Goal: Transaction & Acquisition: Purchase product/service

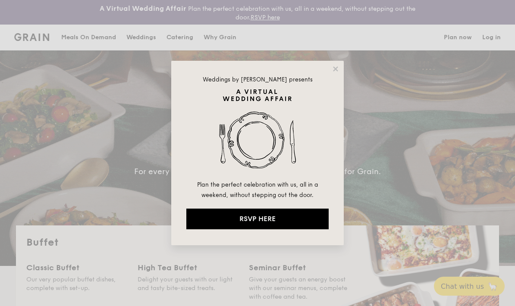
select select
click at [335, 69] on icon at bounding box center [335, 68] width 5 height 5
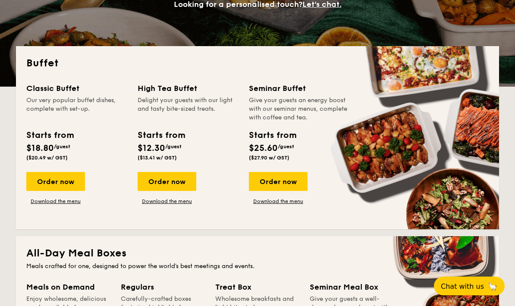
scroll to position [179, 0]
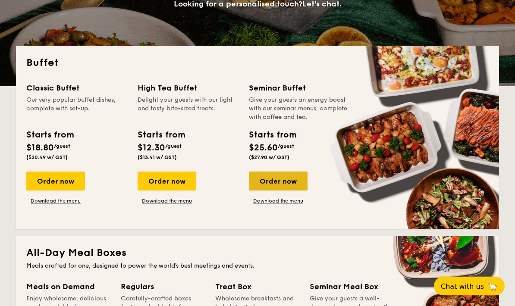
click at [271, 172] on div "Order now" at bounding box center [278, 181] width 59 height 19
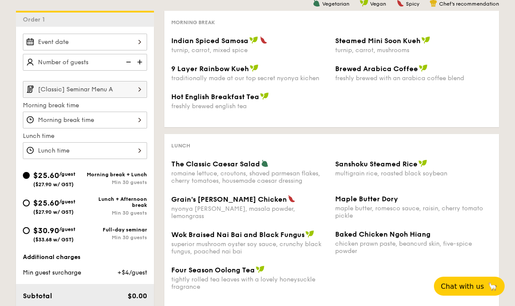
scroll to position [210, 0]
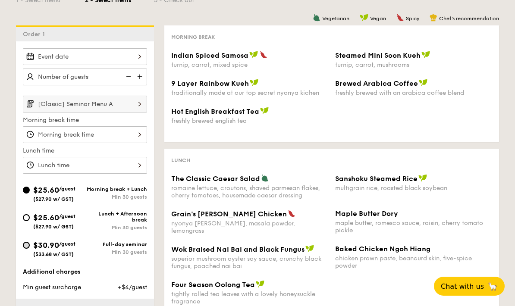
click at [26, 249] on input "$30.90 /guest ($33.68 w/ GST) Full-day seminar Min 30 guests" at bounding box center [26, 245] width 7 height 7
radio input "true"
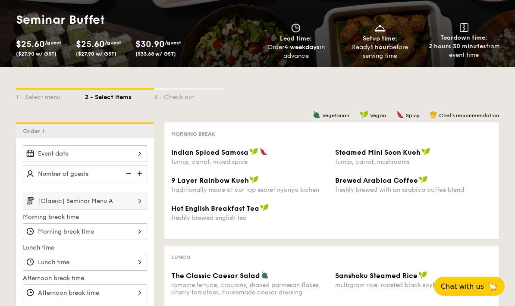
scroll to position [0, 0]
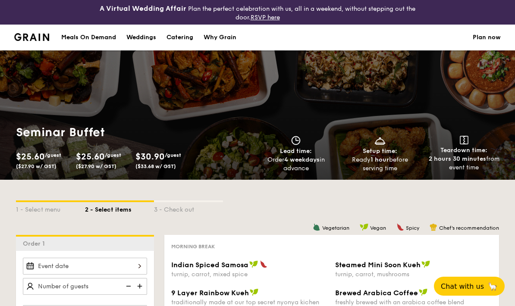
select select
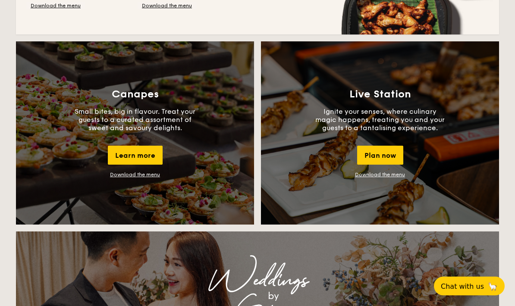
scroll to position [756, 0]
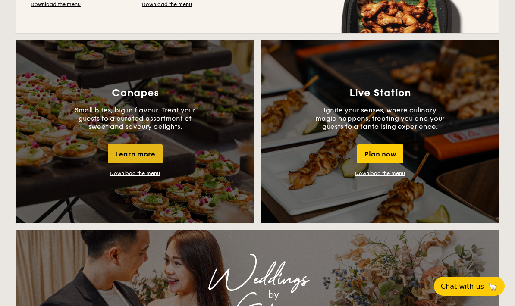
click at [142, 160] on div "Learn more" at bounding box center [135, 153] width 55 height 19
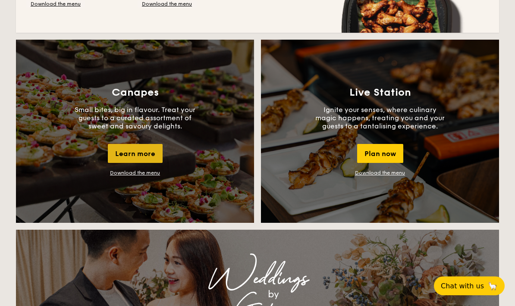
scroll to position [790, 0]
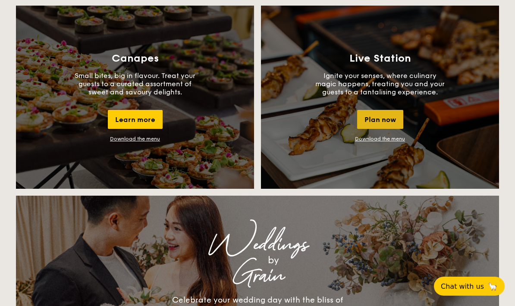
click at [387, 118] on div "Plan now" at bounding box center [380, 119] width 46 height 19
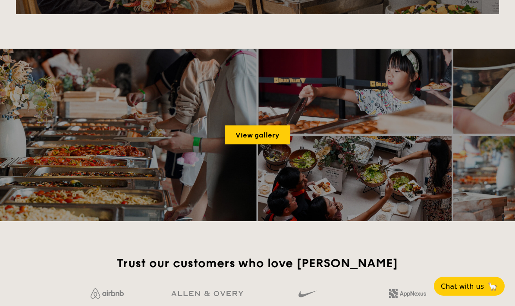
scroll to position [1160, 0]
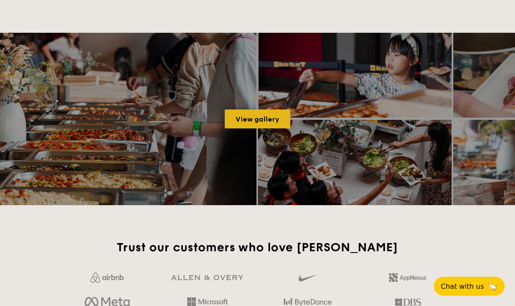
click at [248, 117] on link "View gallery" at bounding box center [258, 119] width 66 height 19
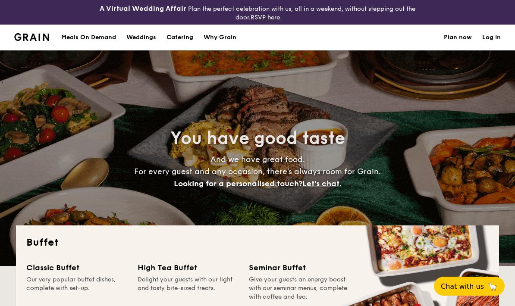
select select
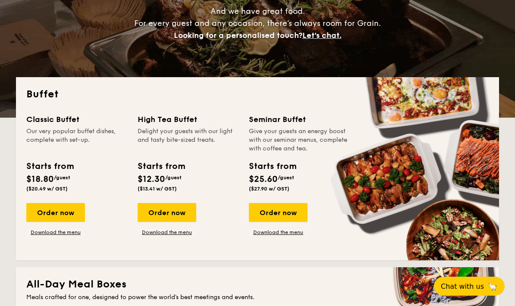
scroll to position [148, 0]
click at [49, 210] on div "Order now" at bounding box center [55, 213] width 59 height 19
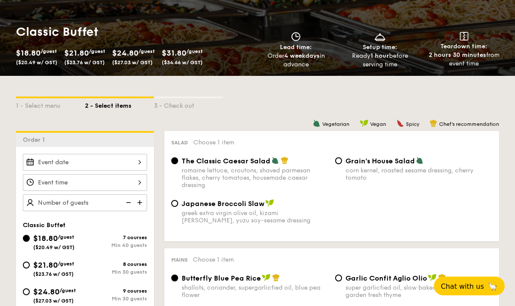
scroll to position [137, 0]
click at [69, 161] on div at bounding box center [85, 162] width 124 height 17
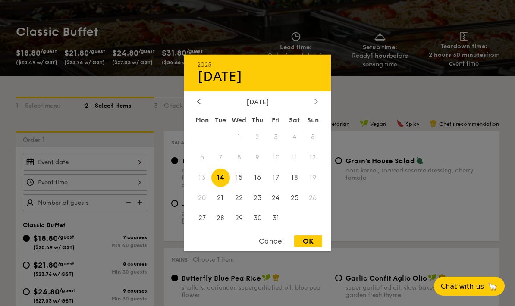
click at [313, 106] on div at bounding box center [316, 102] width 8 height 8
click at [294, 187] on span "15" at bounding box center [294, 178] width 19 height 19
click at [310, 251] on div "2025 Nov [DATE] Tue Wed Thu Fri Sat Sun 1 2 3 4 5 6 7 8 9 10 11 12 13 14 15 16 …" at bounding box center [257, 153] width 147 height 197
click at [305, 247] on div "OK" at bounding box center [308, 241] width 28 height 12
type input "[DATE]"
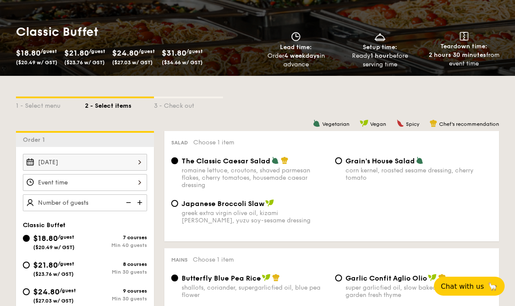
click at [47, 183] on div at bounding box center [85, 182] width 124 height 17
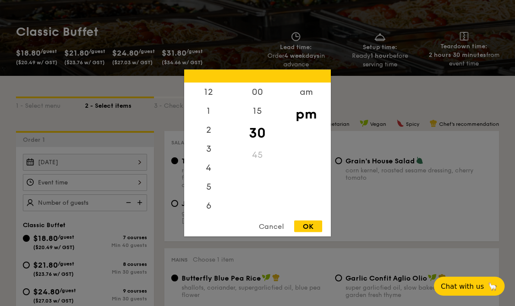
scroll to position [0, 0]
click at [213, 108] on div "12" at bounding box center [208, 95] width 49 height 25
click at [313, 232] on div "OK" at bounding box center [308, 227] width 28 height 12
type input "12:30PM"
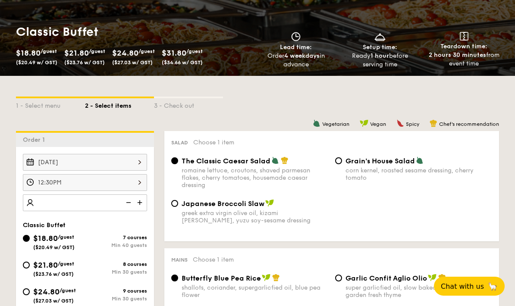
click at [146, 205] on img at bounding box center [140, 202] width 13 height 16
click at [142, 204] on img at bounding box center [140, 202] width 13 height 16
click at [141, 206] on img at bounding box center [140, 202] width 13 height 16
click at [131, 206] on img at bounding box center [127, 202] width 13 height 16
click at [128, 206] on img at bounding box center [127, 202] width 13 height 16
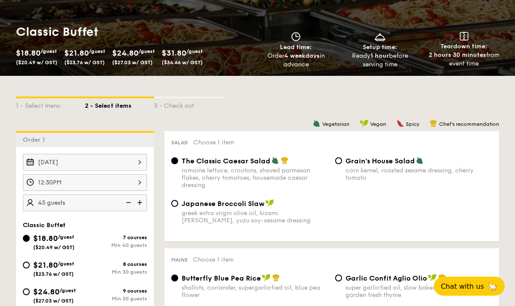
type input "40 guests"
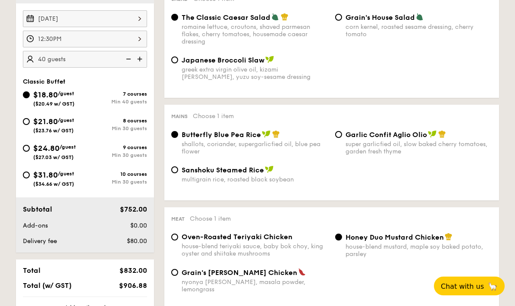
scroll to position [281, 0]
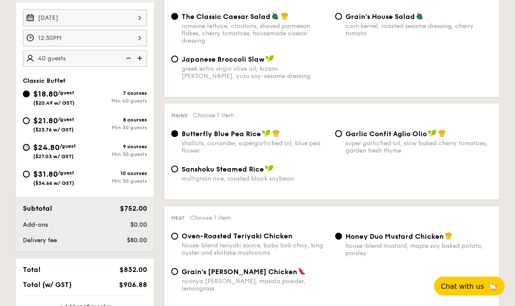
click at [24, 149] on input "$24.80 /guest ($27.03 w/ GST) 9 courses Min 30 guests" at bounding box center [26, 147] width 7 height 7
radio input "true"
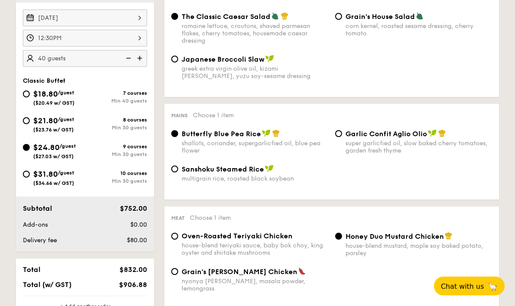
radio input "true"
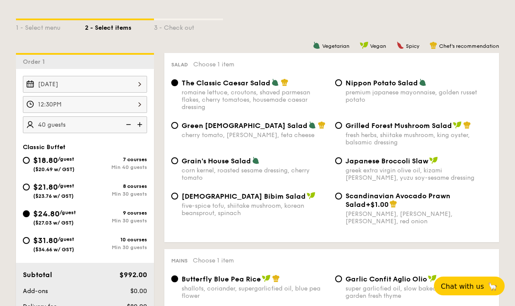
scroll to position [215, 0]
click at [127, 122] on img at bounding box center [127, 124] width 13 height 16
type input "35 guests"
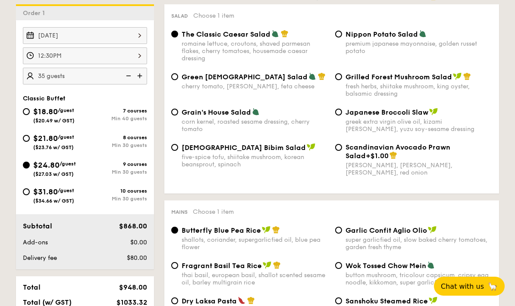
scroll to position [263, 0]
click at [339, 78] on input "Grilled Forest Mushroom Salad fresh herbs, shiitake mushroom, king oyster, bals…" at bounding box center [338, 77] width 7 height 7
radio input "true"
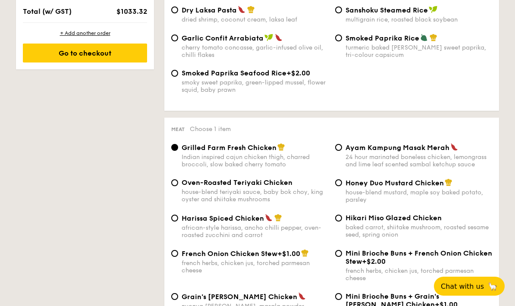
scroll to position [638, 0]
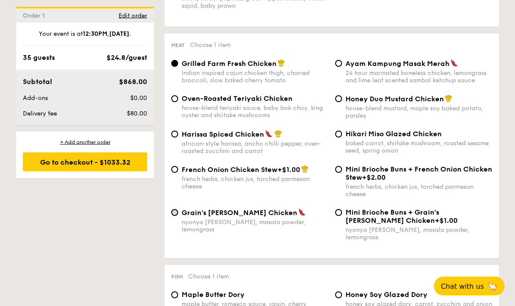
click at [175, 216] on input "Grain's [PERSON_NAME] Chicken nyonya [PERSON_NAME], masala powder, lemongrass" at bounding box center [174, 213] width 7 height 7
radio input "true"
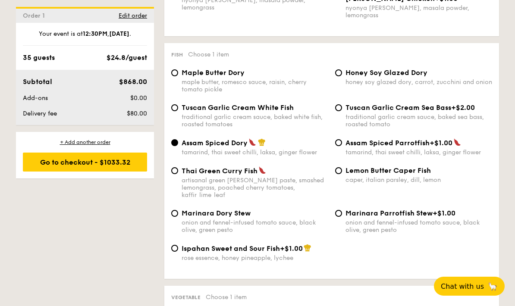
scroll to position [864, 0]
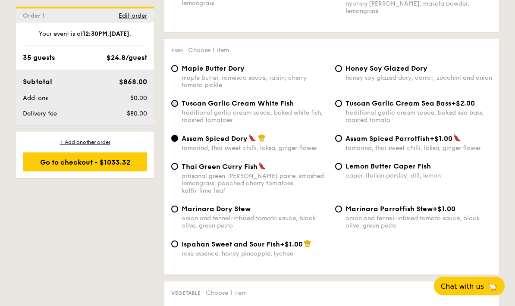
click at [174, 107] on input "Tuscan Garlic Cream White Fish traditional garlic cream sauce, baked white fish…" at bounding box center [174, 103] width 7 height 7
radio input "true"
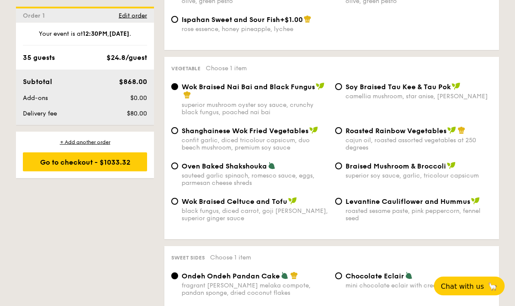
scroll to position [1089, 0]
click at [343, 137] on div "Roasted Rainbow Vegetables cajun oil, roasted assorted vegetables at 250 degrees" at bounding box center [414, 139] width 164 height 25
click at [339, 135] on input "Roasted Rainbow Vegetables cajun oil, roasted assorted vegetables at 250 degrees" at bounding box center [338, 131] width 7 height 7
radio input "true"
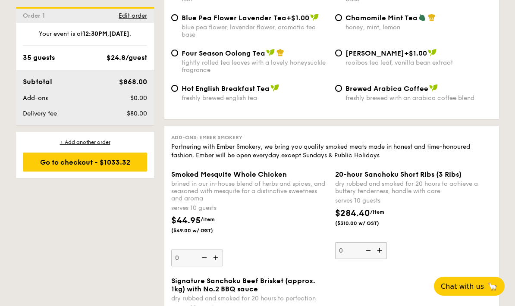
scroll to position [2138, 0]
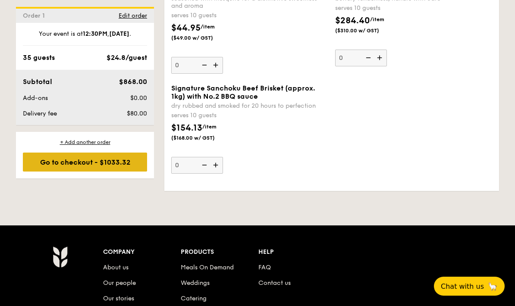
click at [46, 164] on div "Go to checkout - $1033.32" at bounding box center [85, 162] width 124 height 19
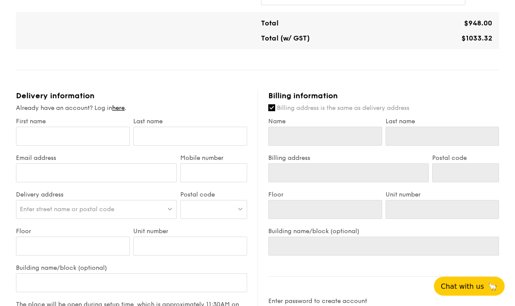
scroll to position [480, 0]
click at [48, 132] on input "First name" at bounding box center [73, 136] width 114 height 19
type input "C"
type input "Ca"
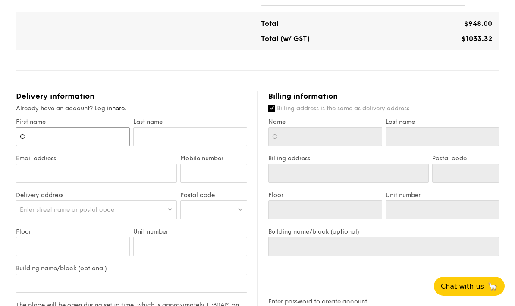
type input "Ca"
type input "Cas"
type input "[PERSON_NAME]"
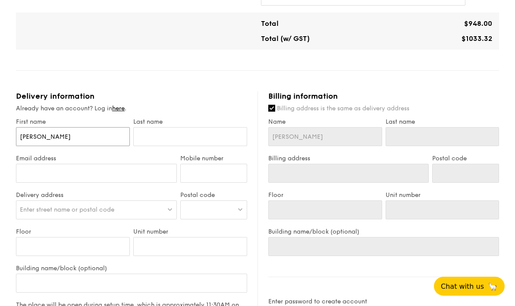
type input "Cassa"
type input "Cassan"
type input "Cassand"
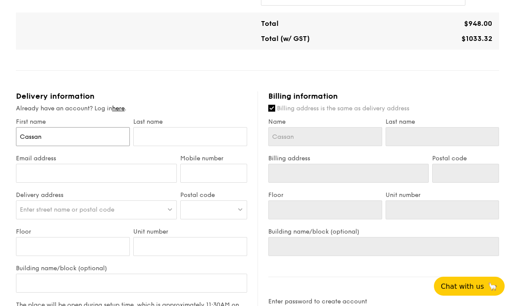
type input "Cassand"
type input "[PERSON_NAME]"
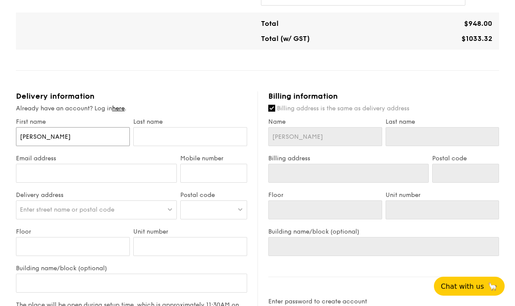
type input "[PERSON_NAME]"
click at [155, 139] on input "text" at bounding box center [190, 136] width 114 height 19
type input "X"
type input "[PERSON_NAME]"
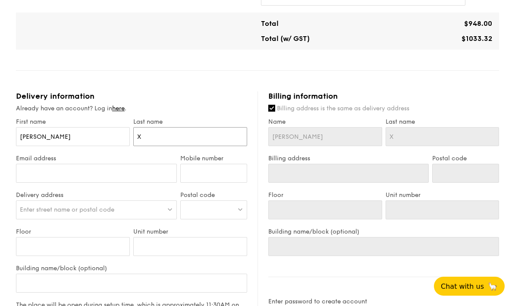
type input "[PERSON_NAME]"
click at [48, 172] on input "Email address" at bounding box center [96, 173] width 161 height 19
type input "C"
type input "[EMAIL_ADDRESS][DOMAIN_NAME]"
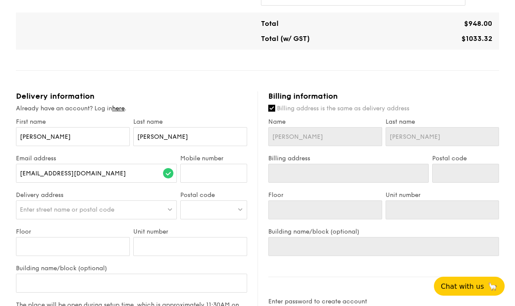
click at [50, 215] on div "Enter street name or postal code" at bounding box center [96, 209] width 161 height 19
type input "16 sele"
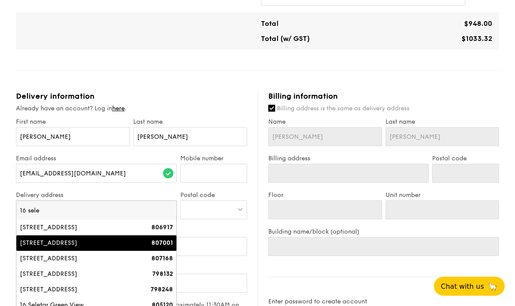
click at [35, 244] on div "[STREET_ADDRESS]" at bounding box center [77, 243] width 115 height 9
type input "[STREET_ADDRESS]"
type input "807001"
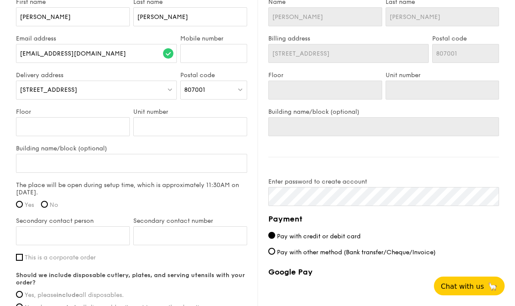
scroll to position [600, 0]
click at [18, 205] on input "Yes" at bounding box center [19, 204] width 7 height 7
radio input "true"
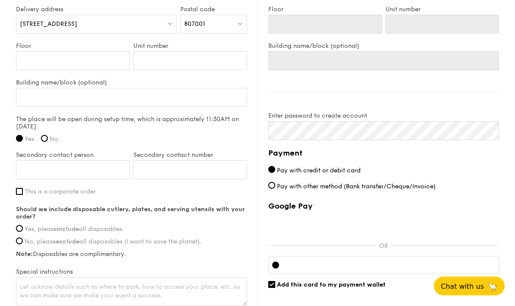
scroll to position [666, 0]
click at [17, 229] on input "Yes, please include all disposables." at bounding box center [19, 228] width 7 height 7
radio input "true"
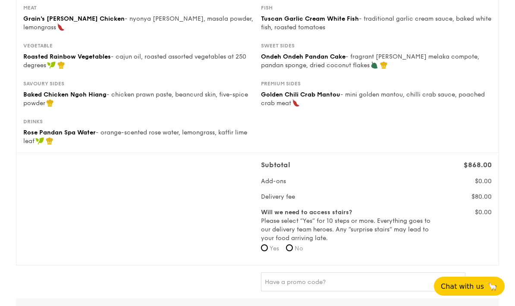
scroll to position [192, 0]
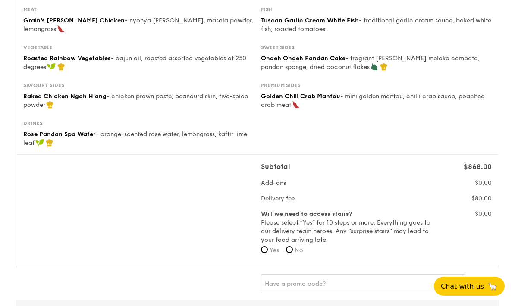
click at [299, 251] on span "No" at bounding box center [298, 250] width 9 height 7
click at [293, 251] on input "No" at bounding box center [289, 249] width 7 height 7
radio input "true"
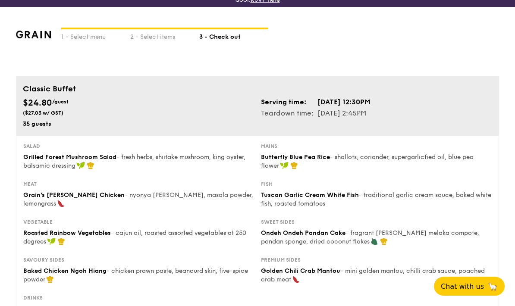
scroll to position [0, 0]
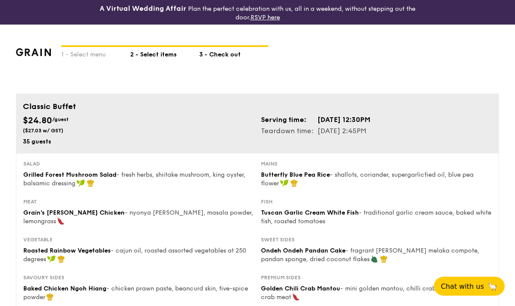
click at [158, 54] on div "2 - Select items" at bounding box center [164, 53] width 69 height 12
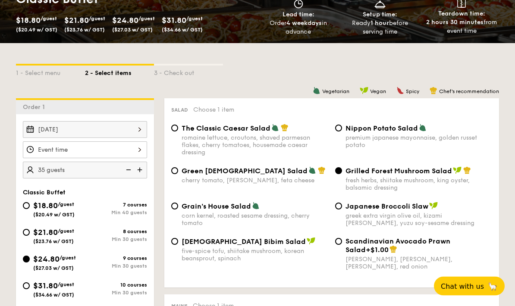
click at [142, 171] on img at bounding box center [140, 170] width 13 height 16
type input "40 guests"
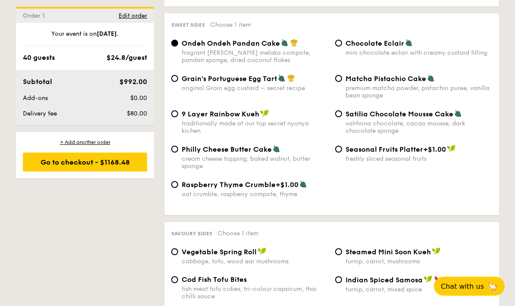
scroll to position [1333, 0]
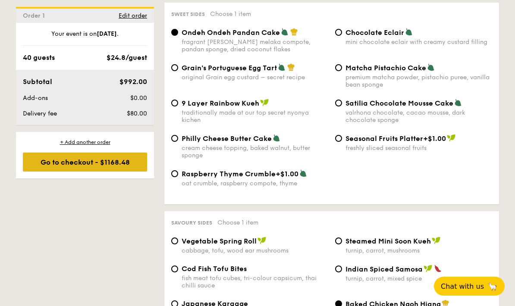
click at [122, 166] on div "Go to checkout - $1168.48" at bounding box center [85, 162] width 124 height 19
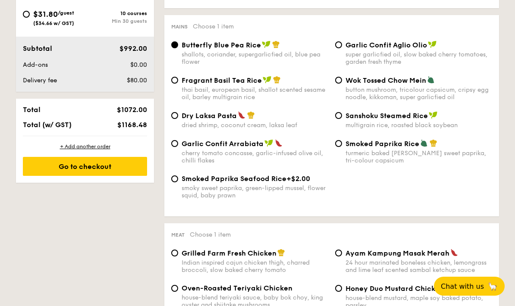
scroll to position [255, 0]
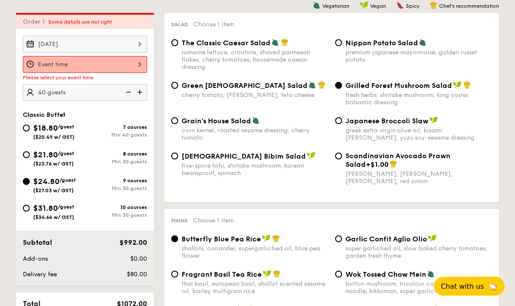
click at [144, 64] on div at bounding box center [85, 64] width 124 height 17
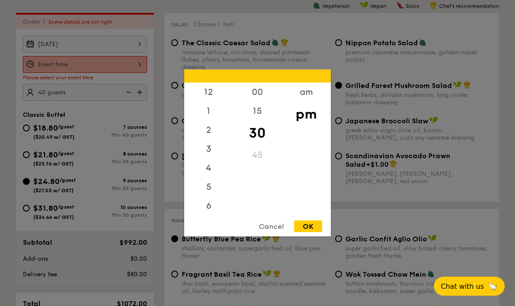
scroll to position [0, 0]
click at [210, 108] on div "12" at bounding box center [208, 95] width 49 height 25
click at [312, 232] on div "OK" at bounding box center [308, 227] width 28 height 12
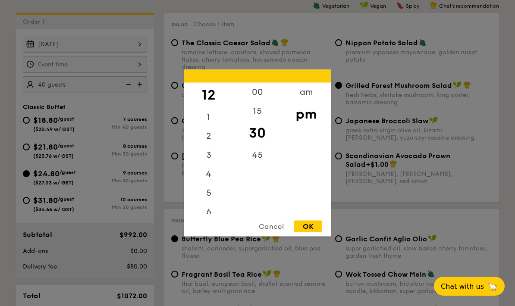
type input "12:30PM"
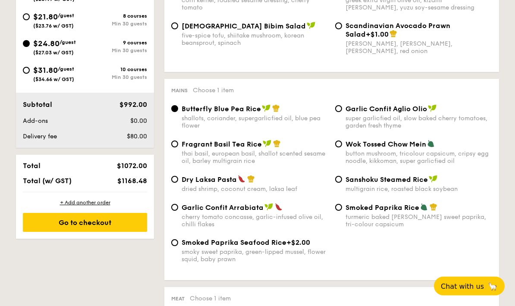
scroll to position [393, 0]
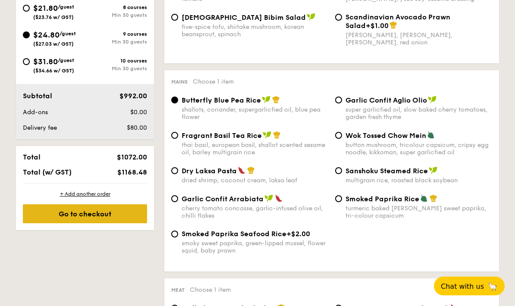
click at [113, 218] on div "Go to checkout" at bounding box center [85, 214] width 124 height 19
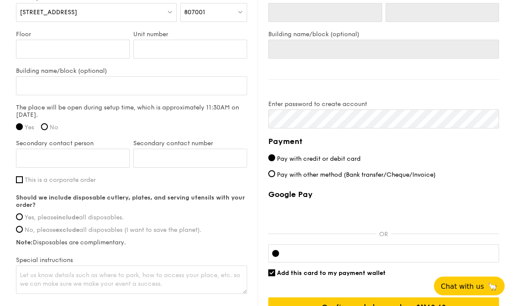
scroll to position [677, 0]
click at [22, 217] on input "Yes, please include all disposables." at bounding box center [19, 216] width 7 height 7
radio input "true"
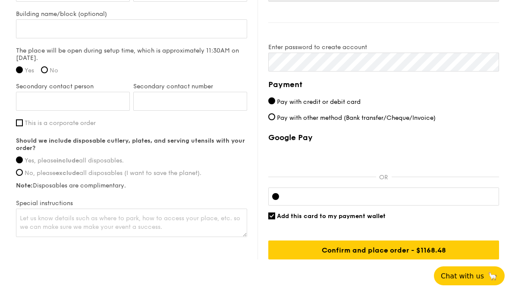
scroll to position [758, 0]
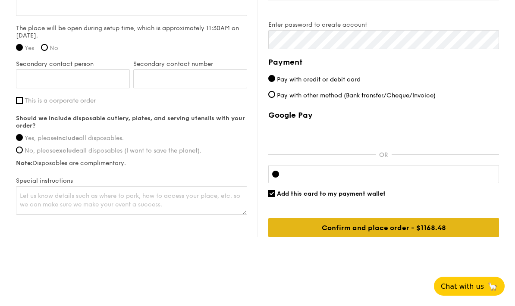
click at [458, 226] on input "Confirm and place order - $1168.48" at bounding box center [383, 227] width 231 height 19
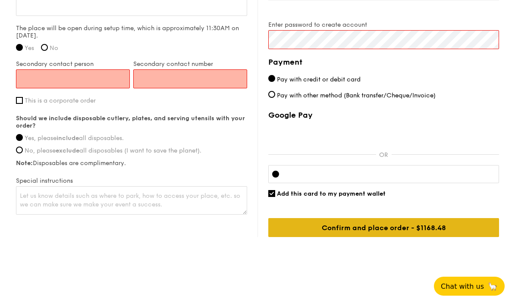
scroll to position [529, 0]
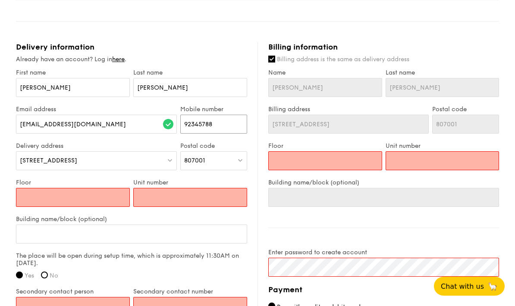
type input "92345788"
click at [47, 197] on input "Floor" at bounding box center [73, 197] width 114 height 19
type input "0"
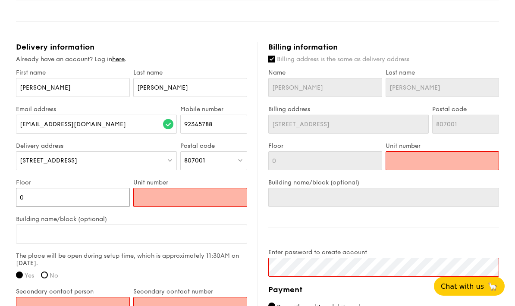
type input "01"
click at [167, 197] on input "Unit number" at bounding box center [190, 197] width 114 height 19
type input "1"
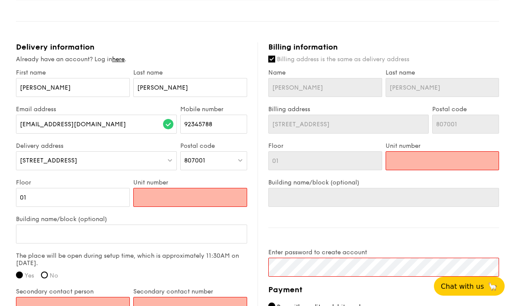
type input "1"
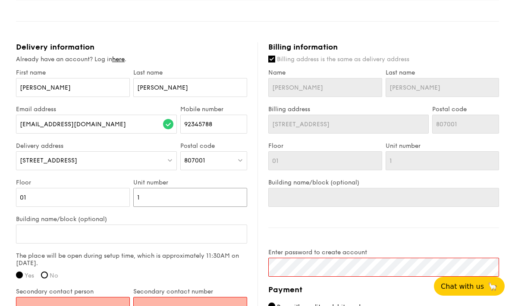
type input "16"
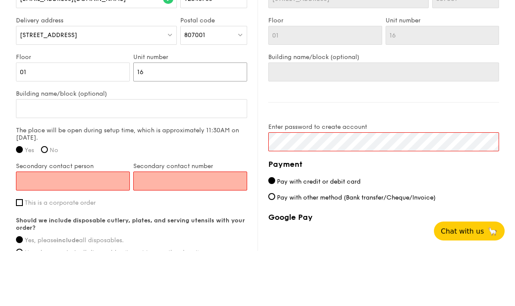
scroll to position [600, 0]
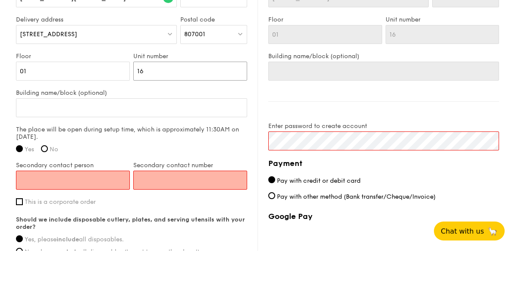
type input "16"
click at [114, 226] on input "Secondary contact person" at bounding box center [73, 235] width 114 height 19
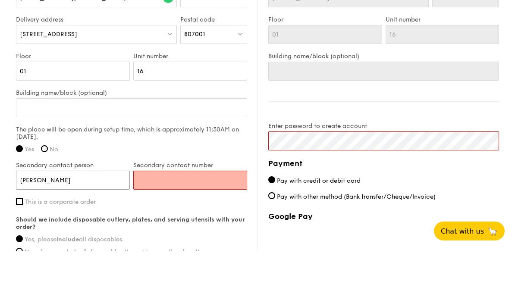
type input "[PERSON_NAME]"
click at [199, 226] on input "Secondary contact number" at bounding box center [190, 235] width 114 height 19
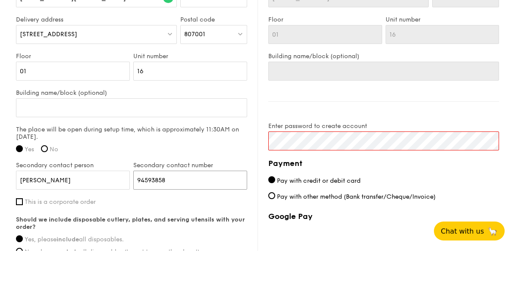
type input "94593858"
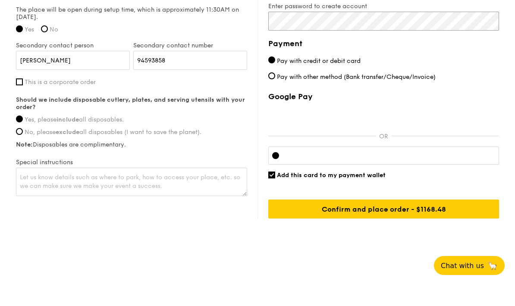
scroll to position [758, 0]
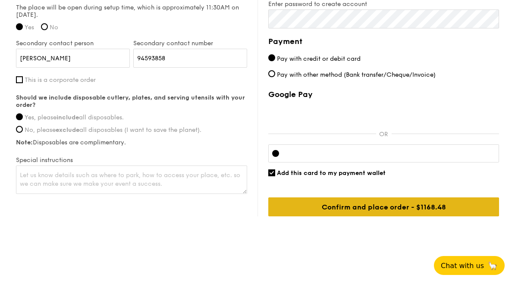
click at [423, 218] on input "Confirm and place order - $1168.48" at bounding box center [383, 227] width 231 height 19
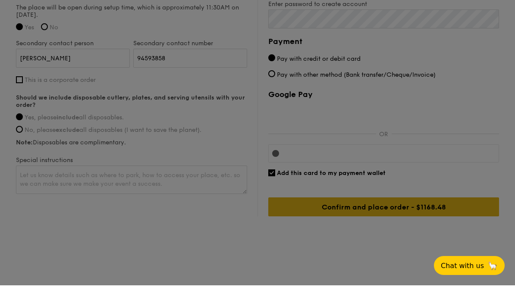
scroll to position [724, 0]
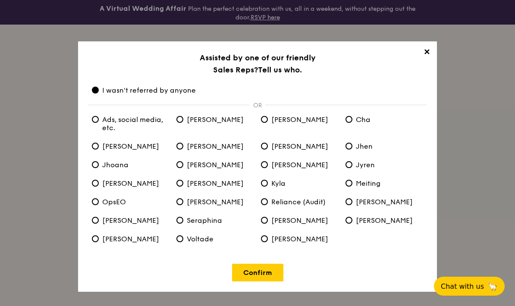
scroll to position [34, 0]
click at [260, 275] on link "Confirm" at bounding box center [257, 273] width 51 height 18
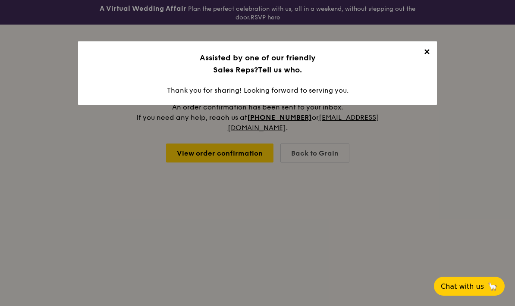
click at [424, 54] on span "✕" at bounding box center [426, 53] width 12 height 12
